Goal: Navigation & Orientation: Go to known website

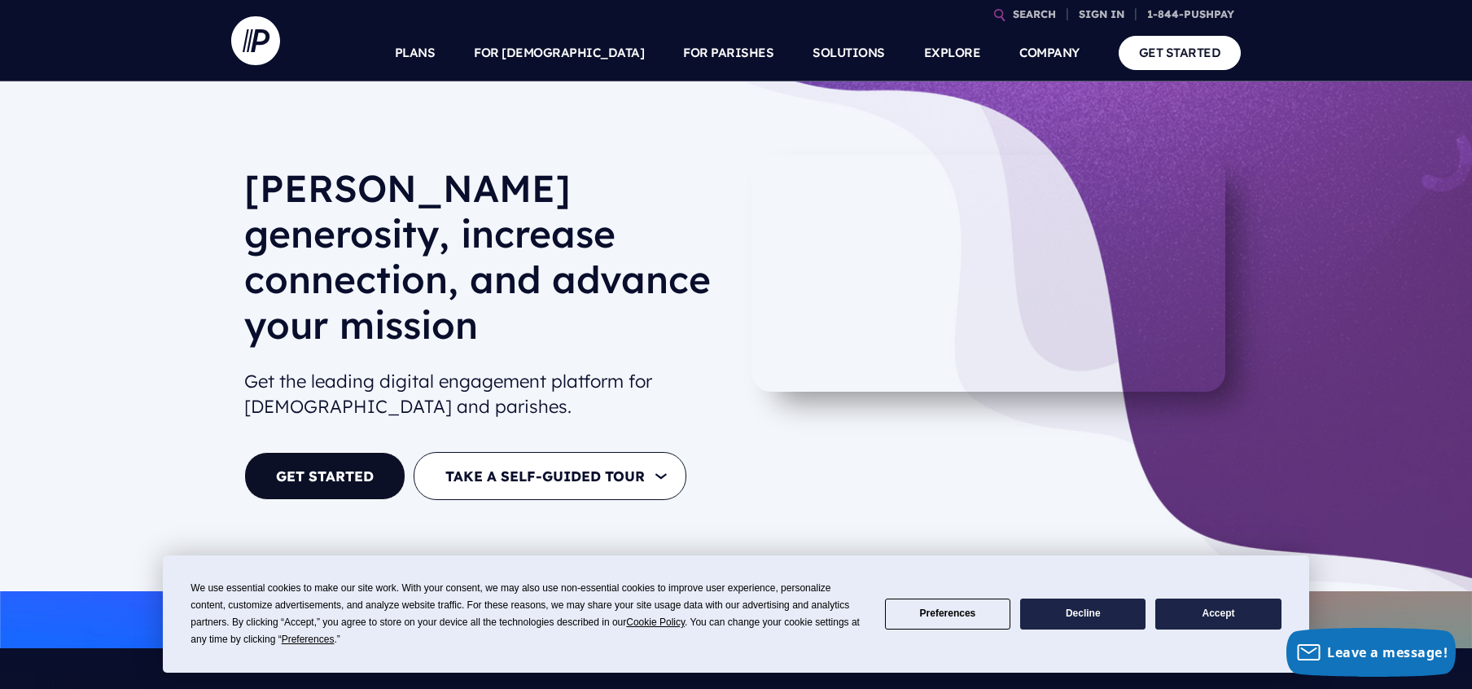
click at [1190, 608] on button "Accept" at bounding box center [1218, 615] width 125 height 32
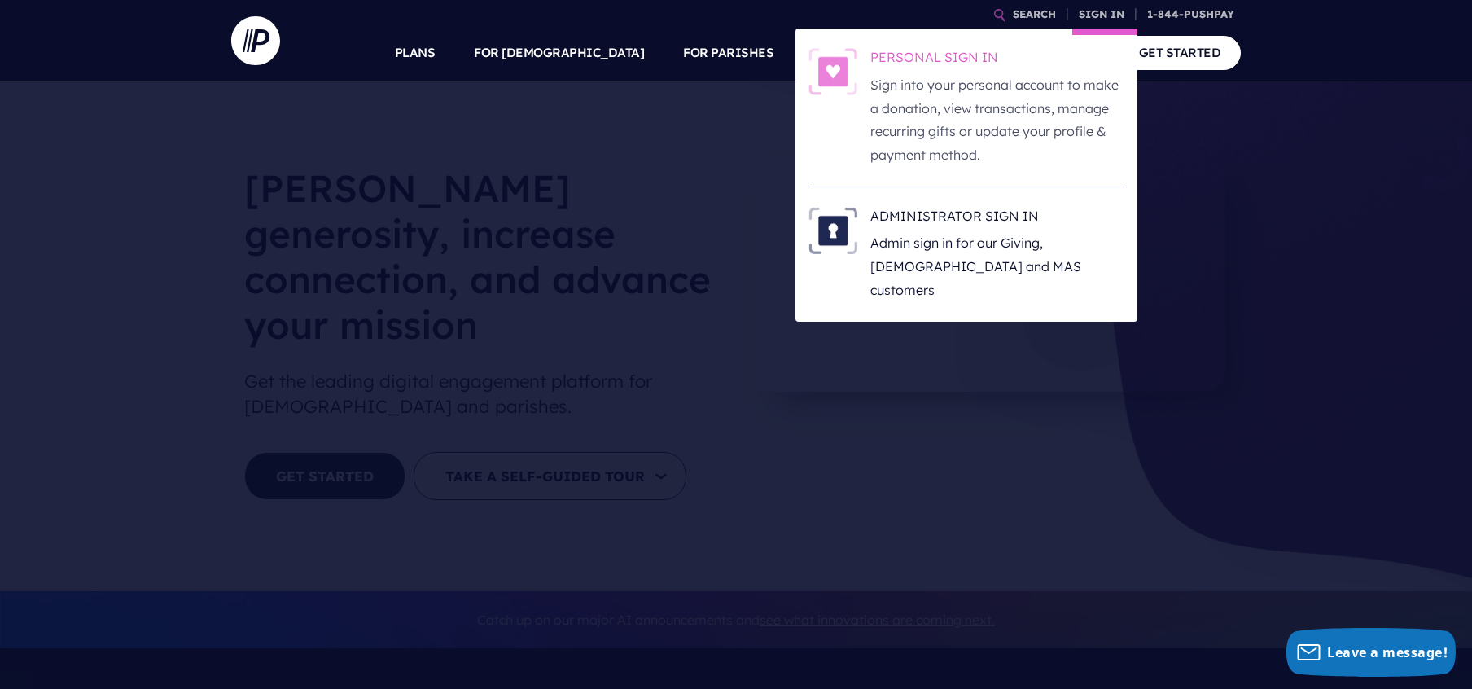
click at [1038, 105] on p "Sign into your personal account to make a donation, view transactions, manage r…" at bounding box center [998, 120] width 254 height 94
